Goal: Task Accomplishment & Management: Complete application form

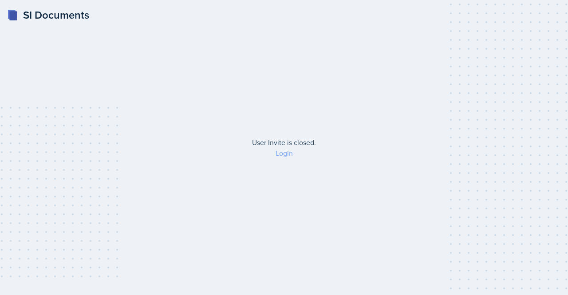
click at [288, 155] on link "Login" at bounding box center [283, 153] width 17 height 10
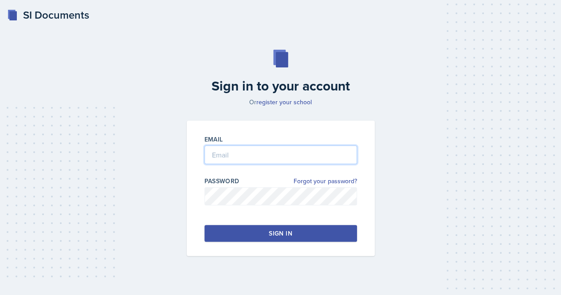
click at [270, 154] on input "email" at bounding box center [280, 154] width 153 height 19
type input "[EMAIL_ADDRESS][DOMAIN_NAME]"
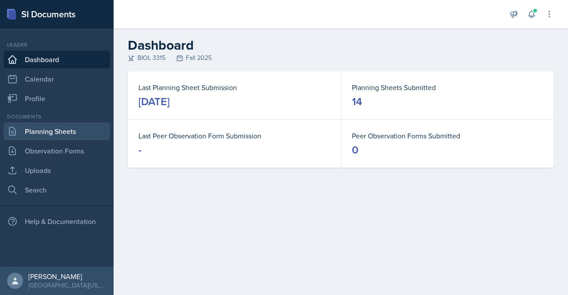
click at [60, 124] on link "Planning Sheets" at bounding box center [57, 131] width 106 height 18
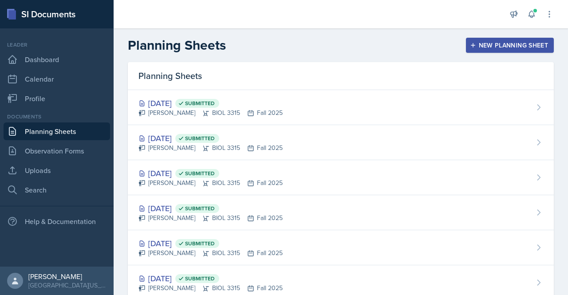
click at [498, 46] on div "New Planning Sheet" at bounding box center [509, 45] width 76 height 7
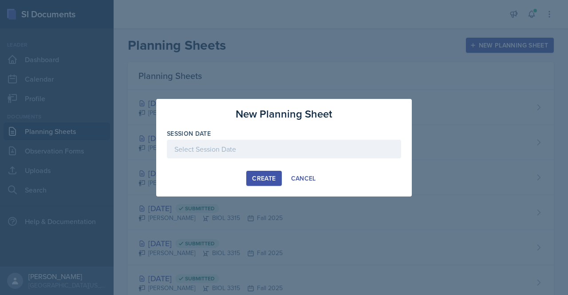
click at [261, 145] on div at bounding box center [284, 149] width 234 height 19
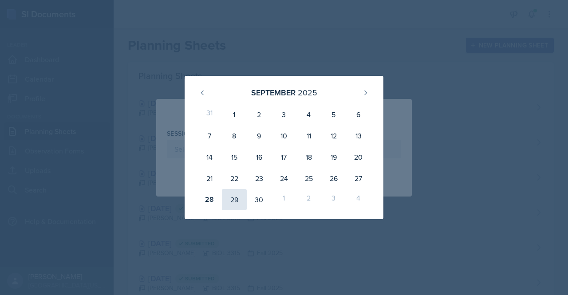
click at [230, 196] on div "29" at bounding box center [234, 199] width 25 height 21
type input "[DATE]"
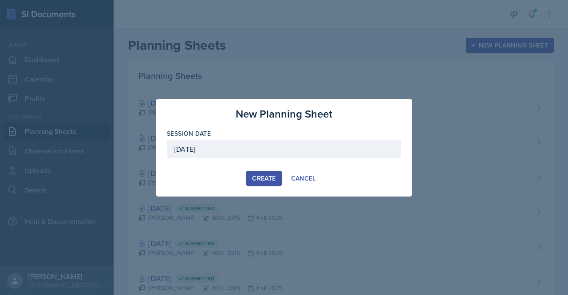
click at [267, 183] on button "Create" at bounding box center [263, 178] width 35 height 15
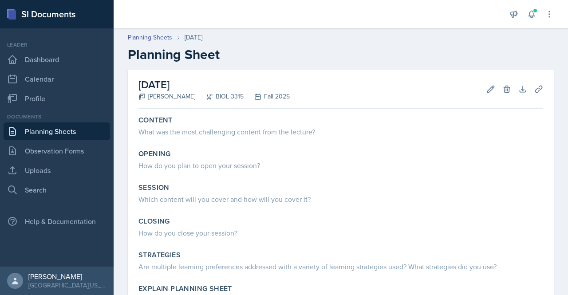
click at [169, 31] on header "Planning Sheets [DATE] Planning Sheet" at bounding box center [341, 47] width 454 height 47
